Goal: Find specific page/section: Find specific page/section

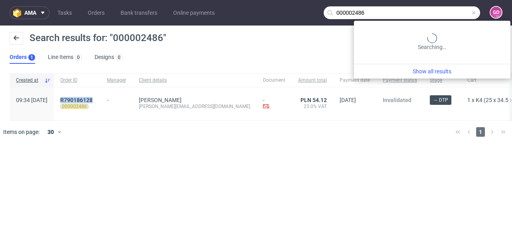
click at [465, 11] on input "000002486" at bounding box center [402, 12] width 156 height 13
drag, startPoint x: 381, startPoint y: 15, endPoint x: 325, endPoint y: 18, distance: 55.9
click at [326, 18] on input "000002486" at bounding box center [402, 12] width 156 height 13
paste input "R117985432"
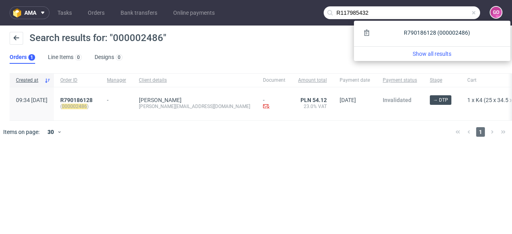
type input "R117985432"
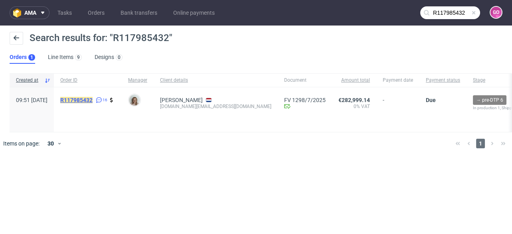
click at [93, 98] on mark "R117985432" at bounding box center [76, 100] width 32 height 6
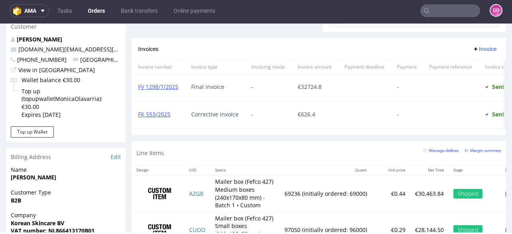
scroll to position [383, 0]
click at [455, 8] on input "text" at bounding box center [450, 10] width 60 height 13
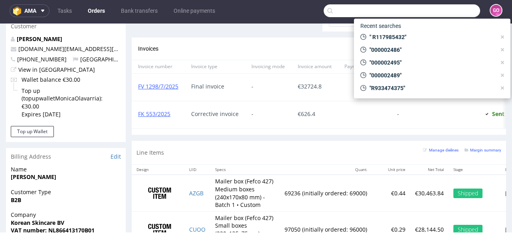
paste input "R689722837I"
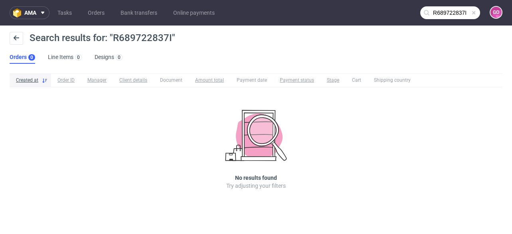
click at [437, 13] on input "R689722837I" at bounding box center [450, 12] width 60 height 13
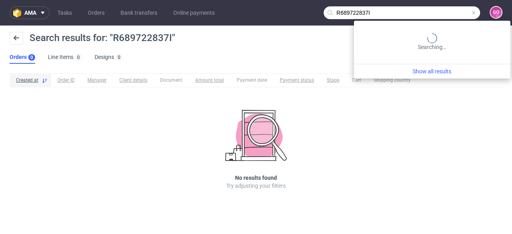
click at [438, 12] on input "R689722837I" at bounding box center [402, 12] width 156 height 13
type input "R689722837"
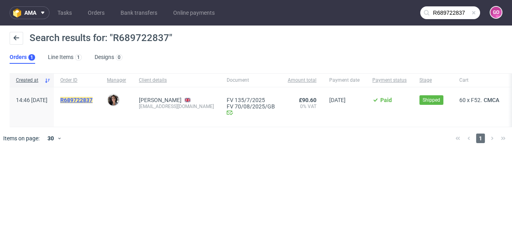
click at [90, 97] on mark "R689722837" at bounding box center [76, 100] width 32 height 6
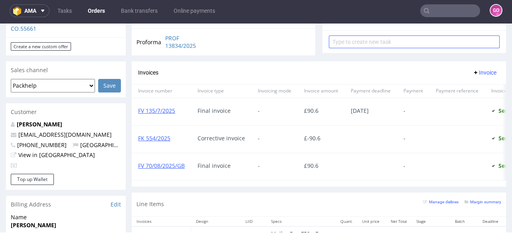
scroll to position [319, 0]
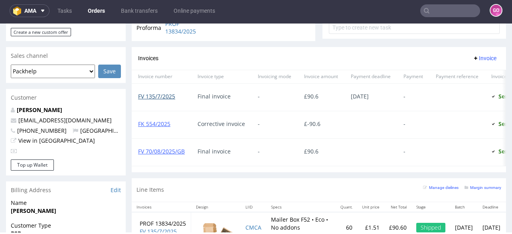
click at [152, 93] on link "FV 135/7/2025" at bounding box center [156, 97] width 37 height 8
click at [458, 11] on input "text" at bounding box center [450, 10] width 60 height 13
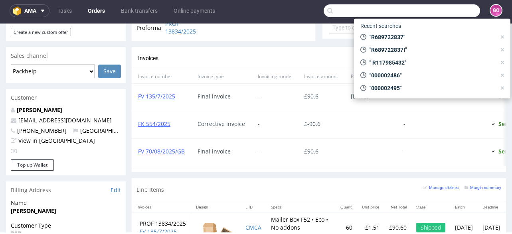
paste input "R488155727"
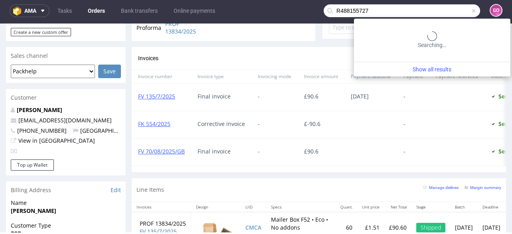
type input "R488155727"
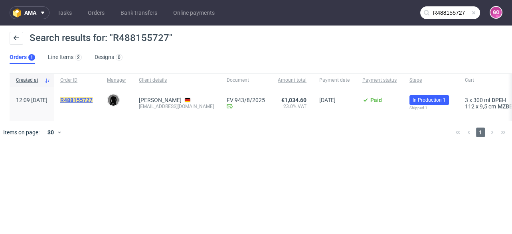
click at [93, 99] on mark "R488155727" at bounding box center [76, 100] width 32 height 6
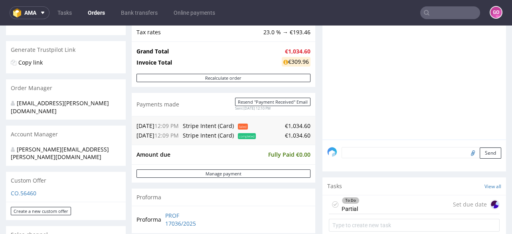
scroll to position [160, 0]
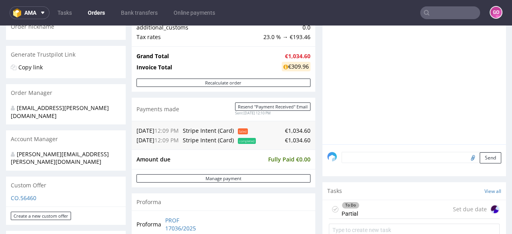
click at [442, 8] on input "text" at bounding box center [450, 12] width 60 height 13
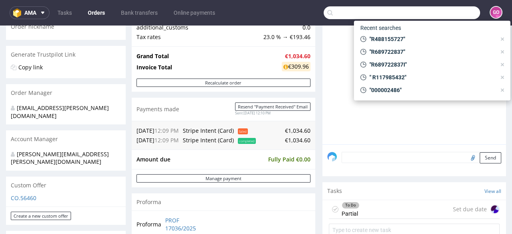
paste input "R029605445"
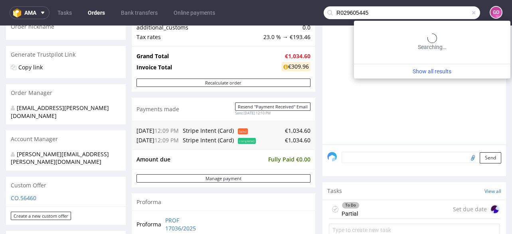
type input "R029605445"
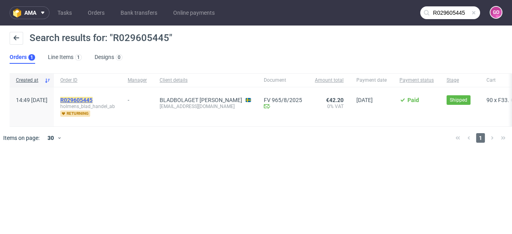
click at [93, 101] on mark "R029605445" at bounding box center [76, 100] width 32 height 6
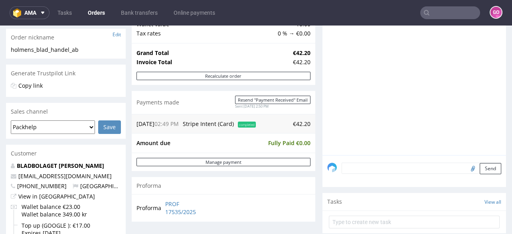
scroll to position [127, 0]
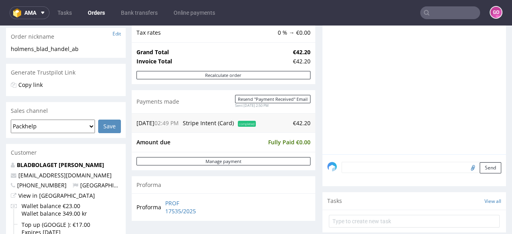
click at [452, 12] on input "text" at bounding box center [450, 12] width 60 height 13
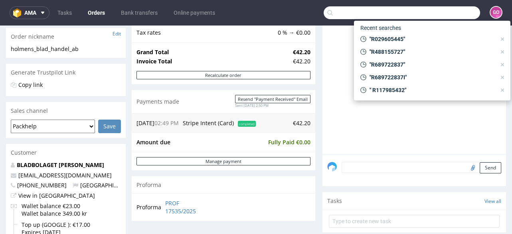
paste input "R167781151"
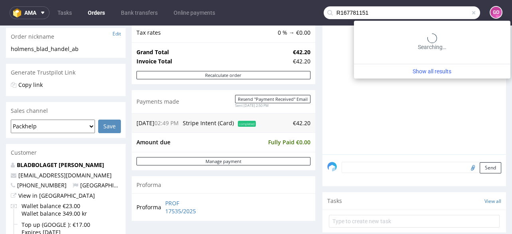
type input "R167781151"
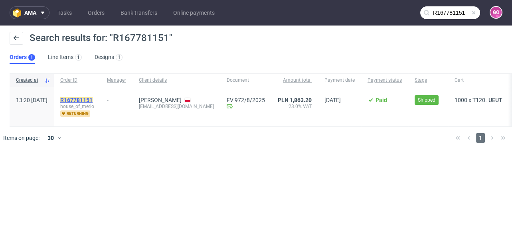
click at [91, 101] on mark "R167781151" at bounding box center [76, 100] width 32 height 6
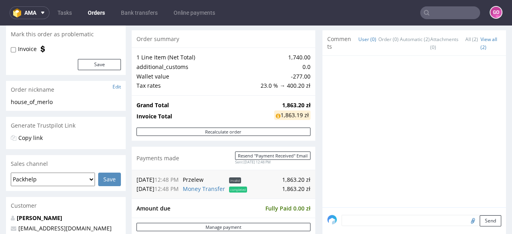
scroll to position [95, 0]
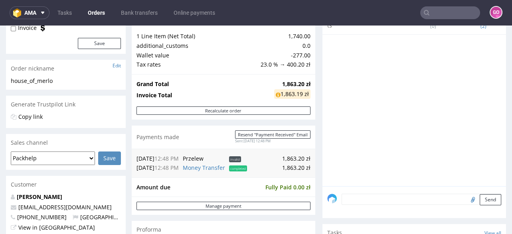
click at [443, 6] on input "text" at bounding box center [450, 12] width 60 height 13
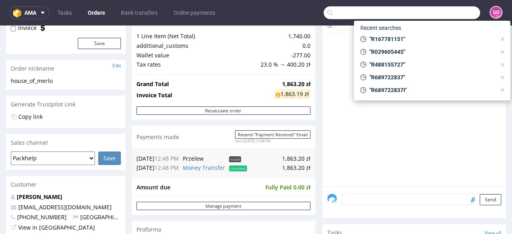
paste input "R894159580"
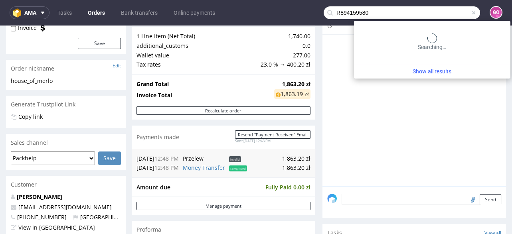
type input "R894159580"
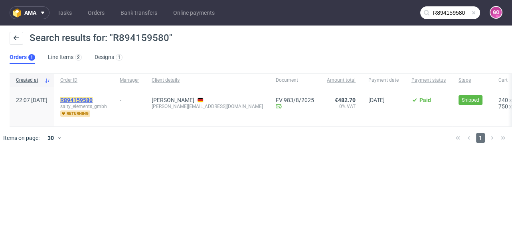
click at [93, 99] on mark "R894159580" at bounding box center [76, 100] width 32 height 6
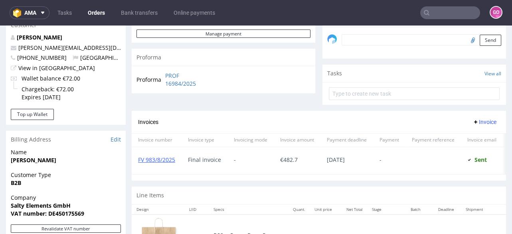
scroll to position [192, 0]
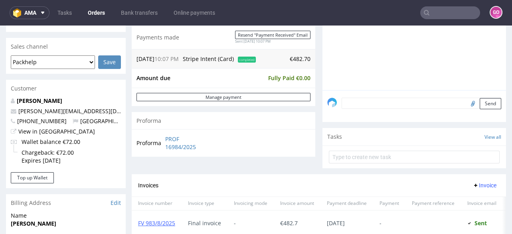
click at [423, 115] on div "Send" at bounding box center [414, 106] width 184 height 32
click at [446, 15] on input "text" at bounding box center [450, 12] width 60 height 13
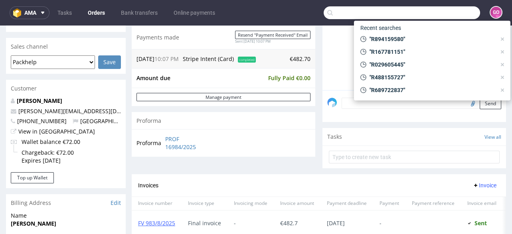
paste input "R348081464"
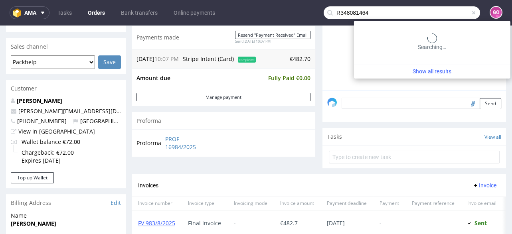
type input "R348081464"
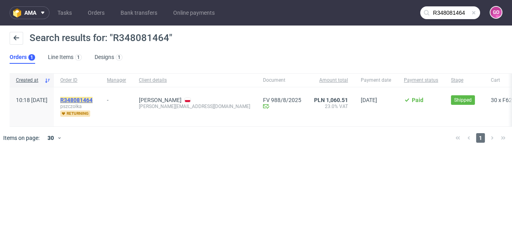
click at [93, 99] on mark "R348081464" at bounding box center [76, 100] width 32 height 6
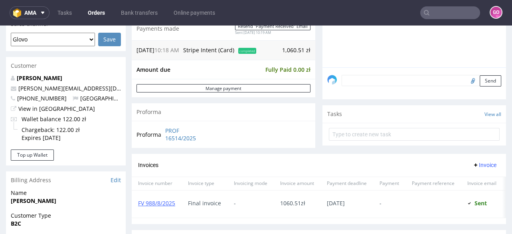
scroll to position [223, 0]
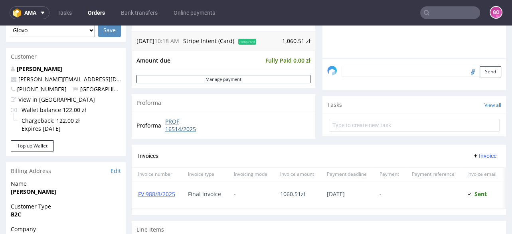
click at [184, 128] on link "PROF 16514/2025" at bounding box center [188, 126] width 46 height 16
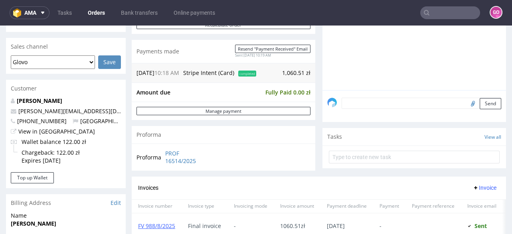
click at [431, 11] on input "text" at bounding box center [450, 12] width 60 height 13
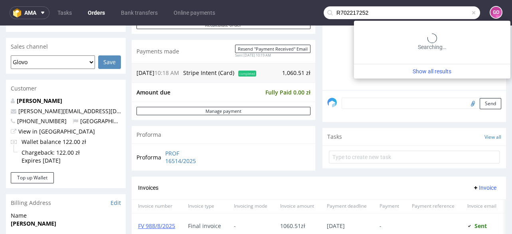
type input "R702217252"
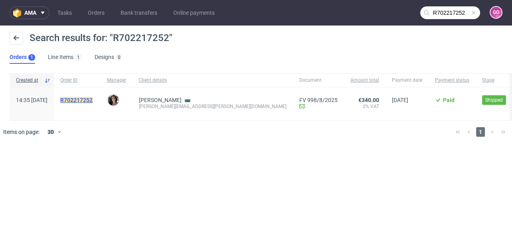
click at [93, 102] on mark "R702217252" at bounding box center [76, 100] width 32 height 6
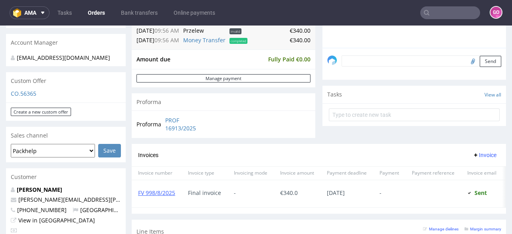
scroll to position [192, 0]
